Goal: Transaction & Acquisition: Obtain resource

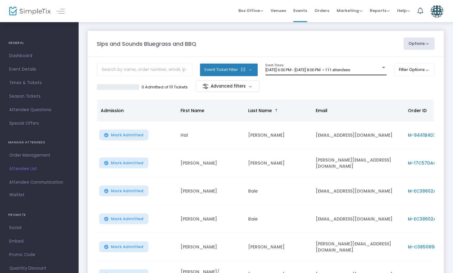
click at [314, 70] on span "5/2/2025 @ 6:00 PM - 5/2/2025 @ 8:00 PM • 111 attendees" at bounding box center [307, 70] width 85 height 5
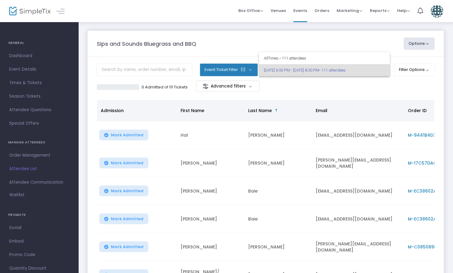
click at [267, 35] on div at bounding box center [226, 136] width 453 height 273
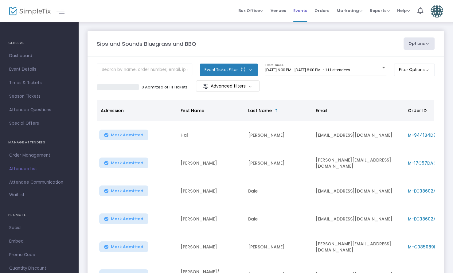
click at [299, 12] on span "Events" at bounding box center [300, 11] width 14 height 16
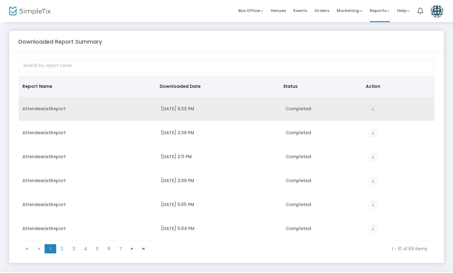
click at [369, 106] on icon "vertical_align_bottom" at bounding box center [373, 109] width 8 height 8
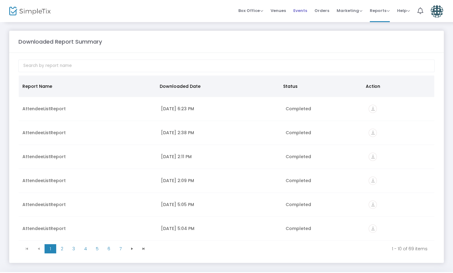
click at [296, 14] on span "Events" at bounding box center [300, 11] width 14 height 16
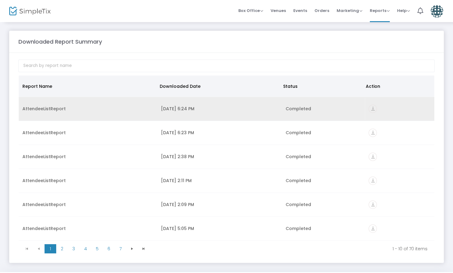
click at [369, 109] on icon "vertical_align_bottom" at bounding box center [373, 109] width 8 height 8
